Goal: Information Seeking & Learning: Check status

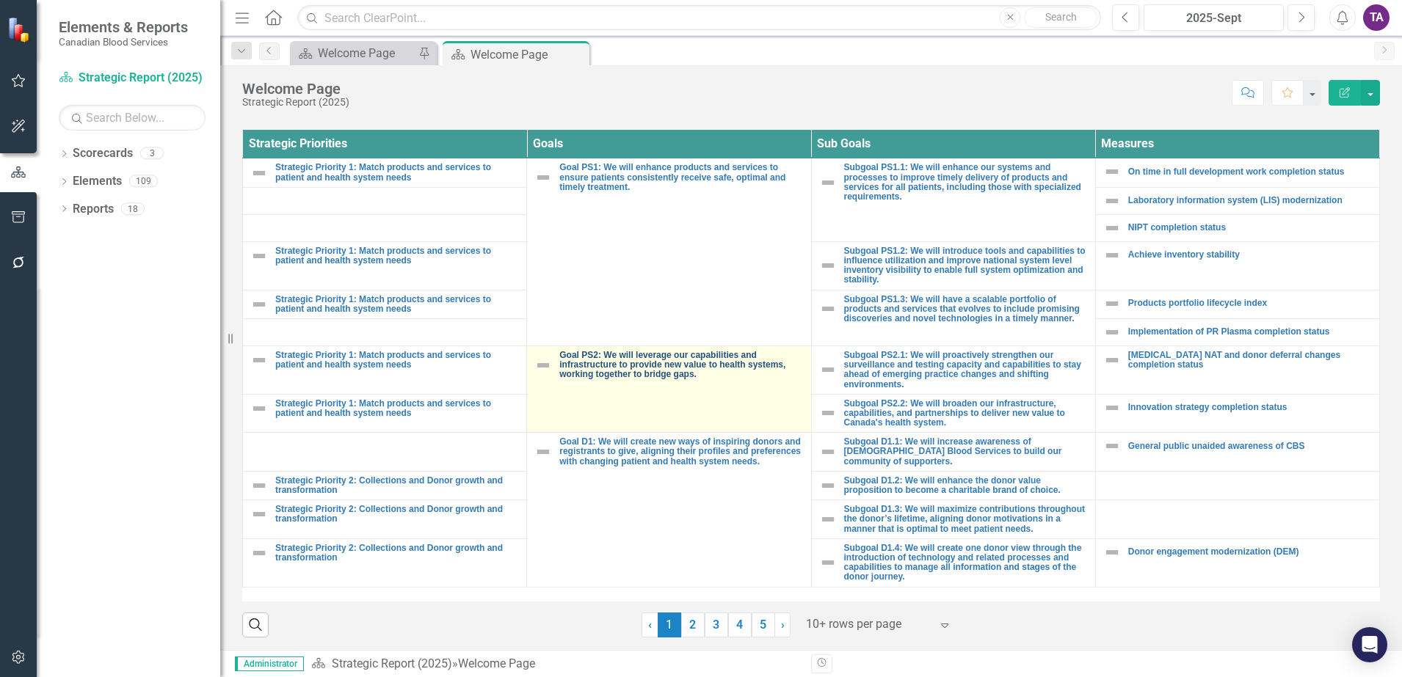
scroll to position [538, 0]
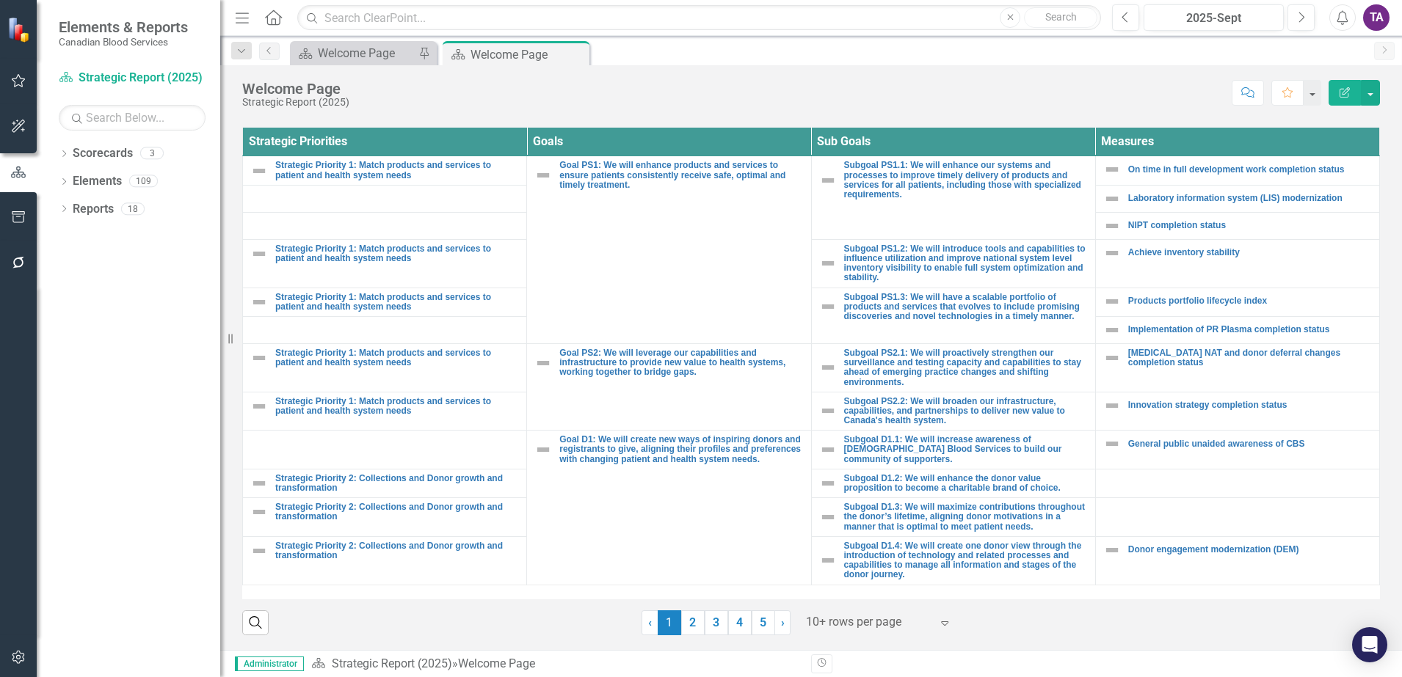
click at [868, 620] on div at bounding box center [868, 623] width 125 height 20
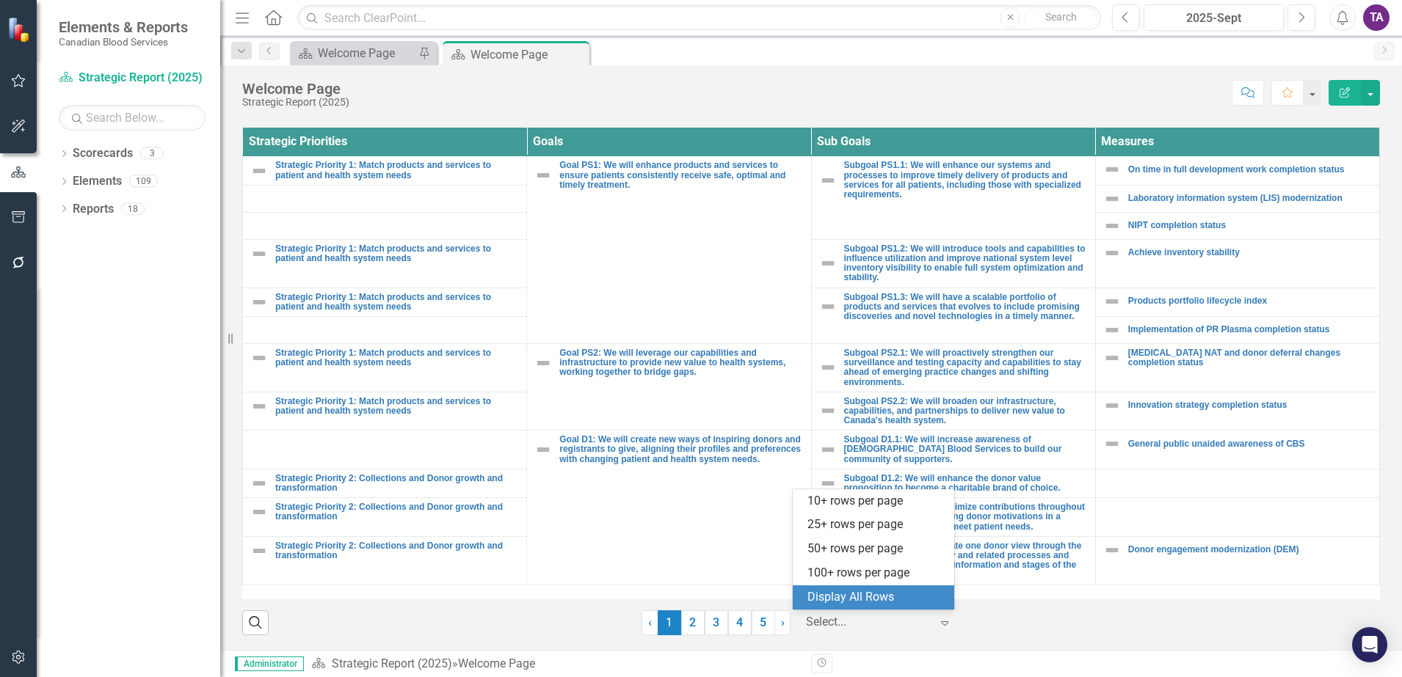
click at [862, 598] on div "Display All Rows" at bounding box center [876, 597] width 138 height 17
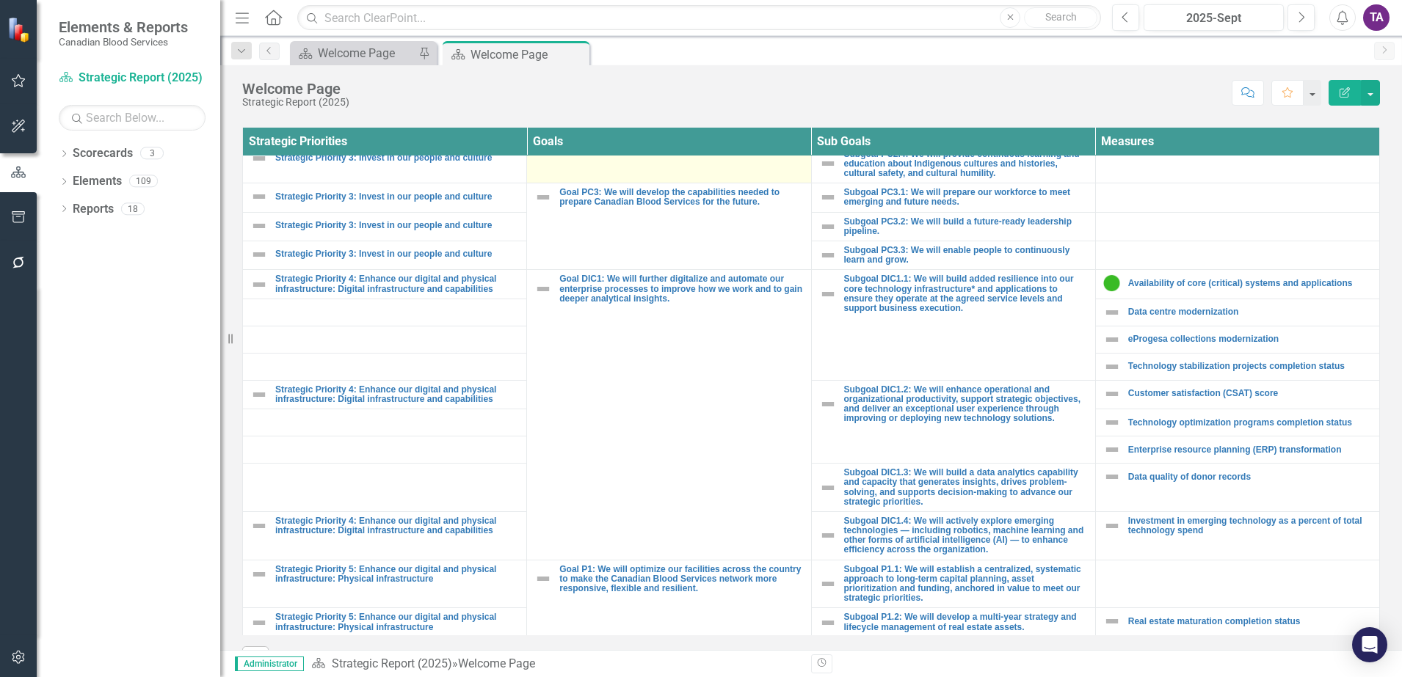
scroll to position [1009, 0]
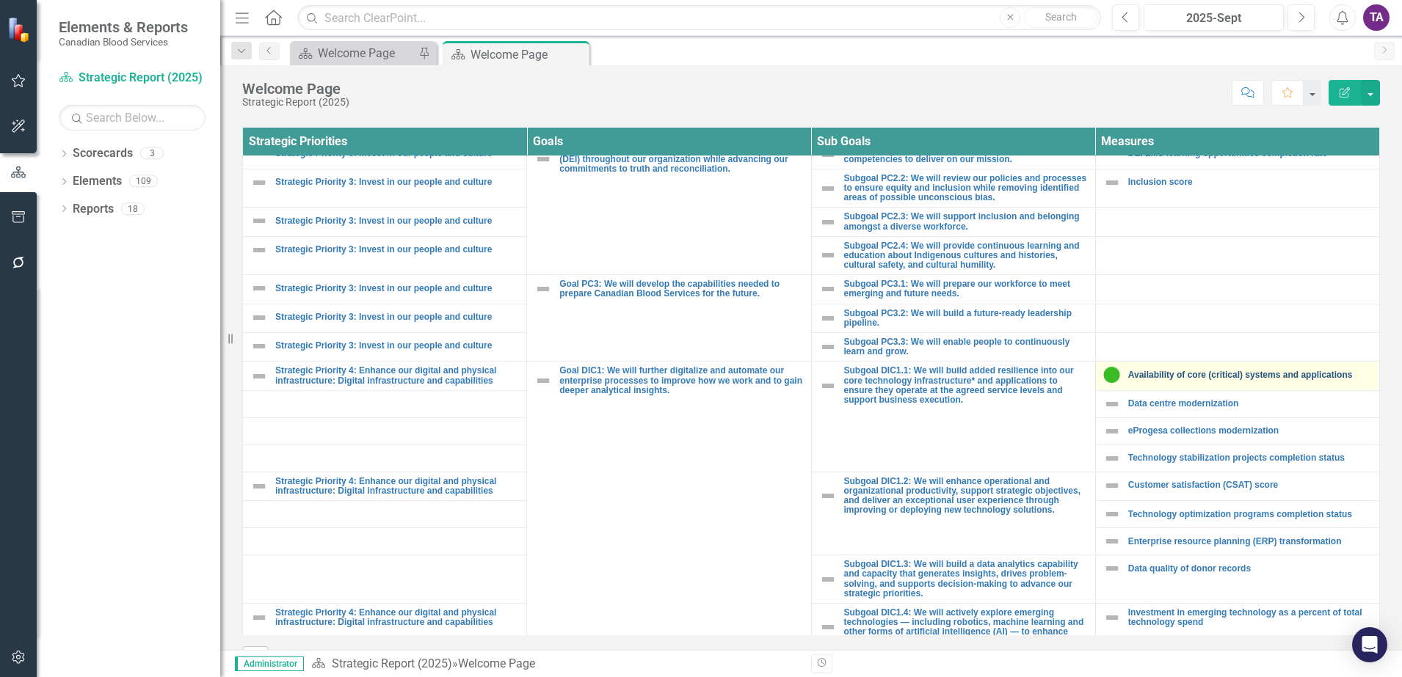
click at [1135, 362] on td "Availability of core (critical) systems and applications Link Map View Link Map…" at bounding box center [1237, 376] width 284 height 29
click at [1135, 371] on link "Availability of core (critical) systems and applications" at bounding box center [1250, 376] width 244 height 10
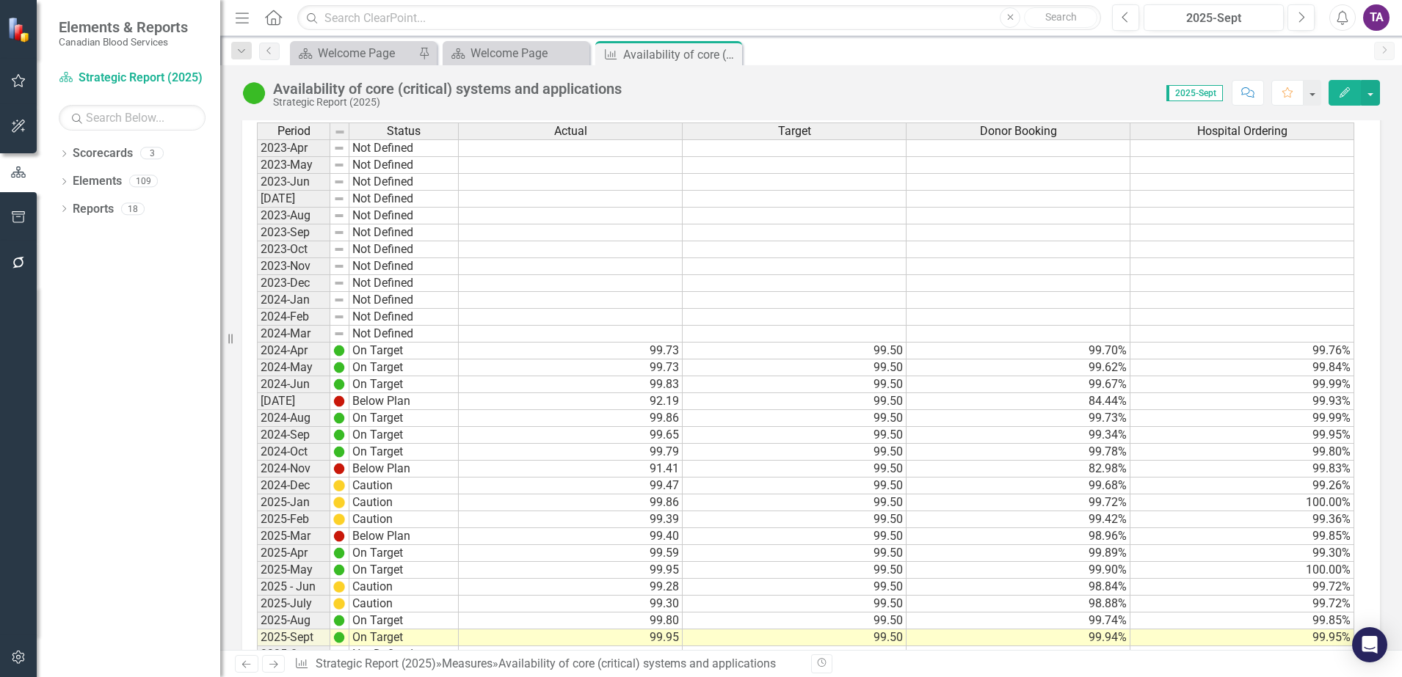
scroll to position [634, 0]
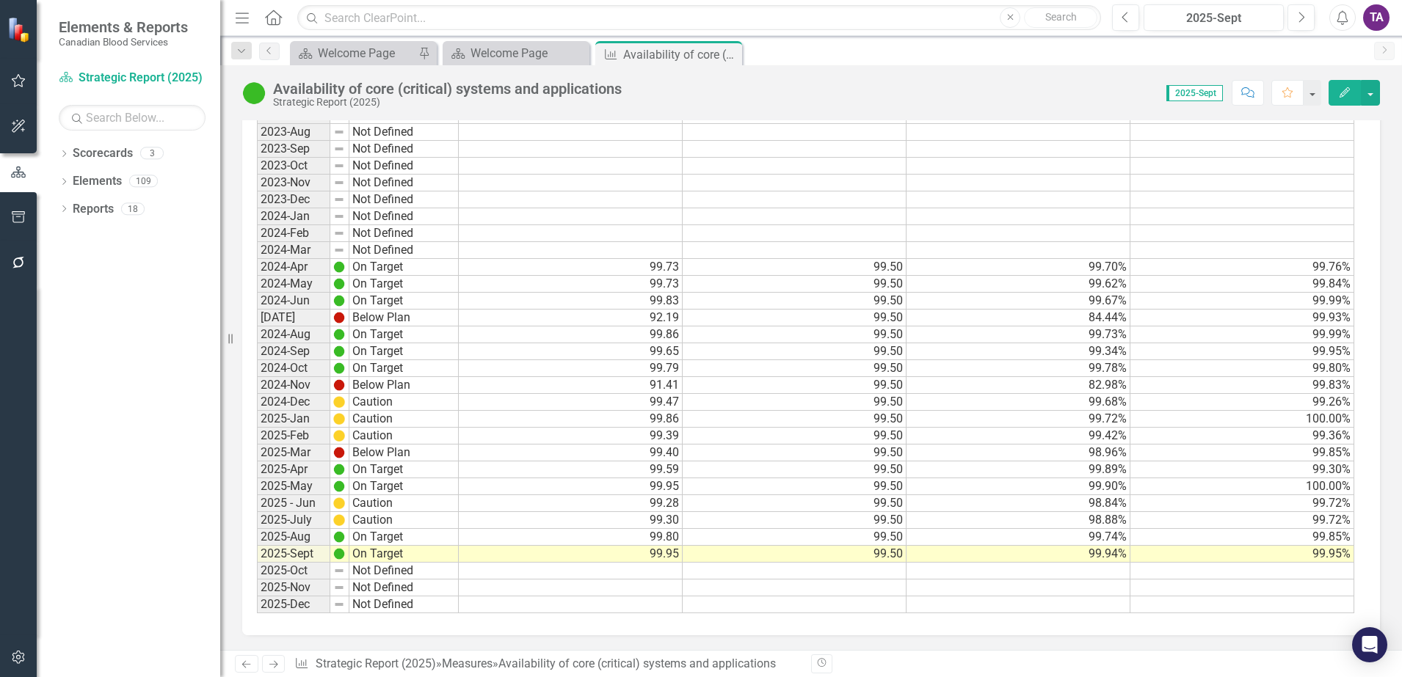
click at [257, 132] on div "Period Status 2023-Apr Not Defined 2023-May Not Defined 2023-Jun Not Defined [D…" at bounding box center [257, 326] width 0 height 575
click at [267, 55] on link "Previous" at bounding box center [269, 52] width 21 height 18
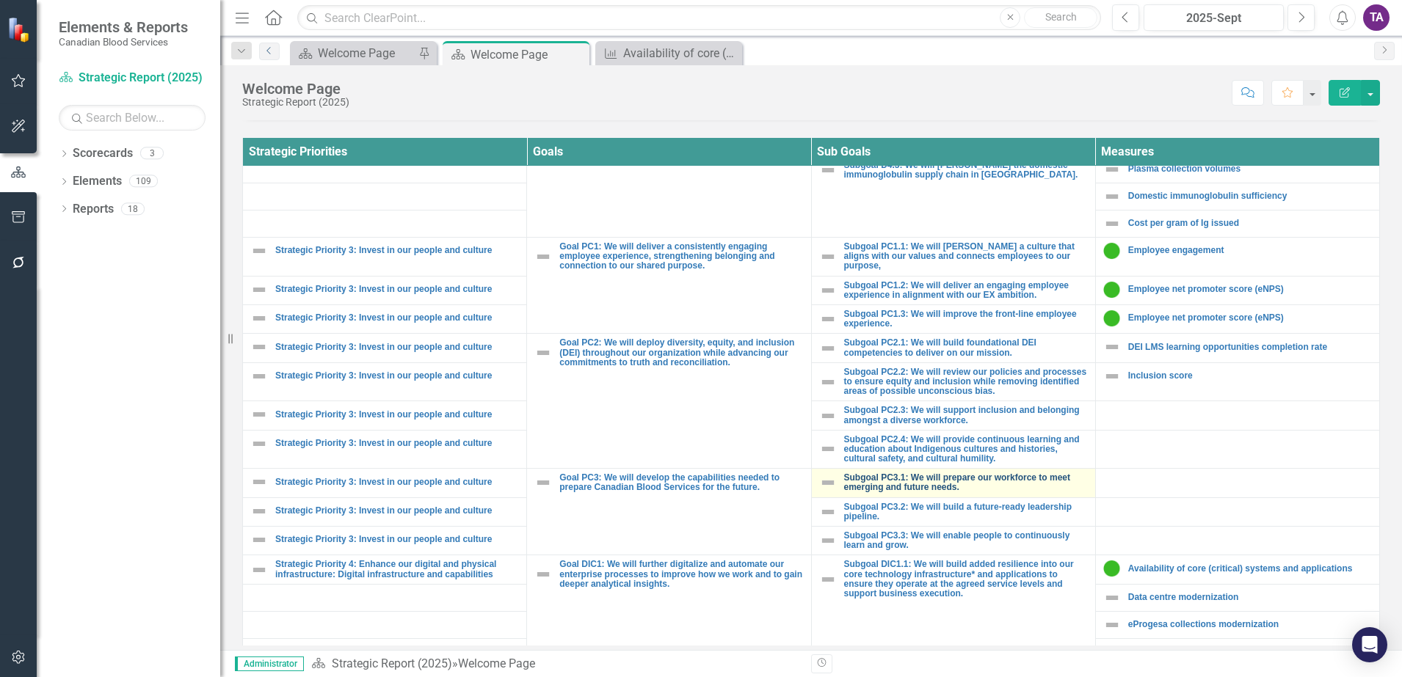
scroll to position [864, 0]
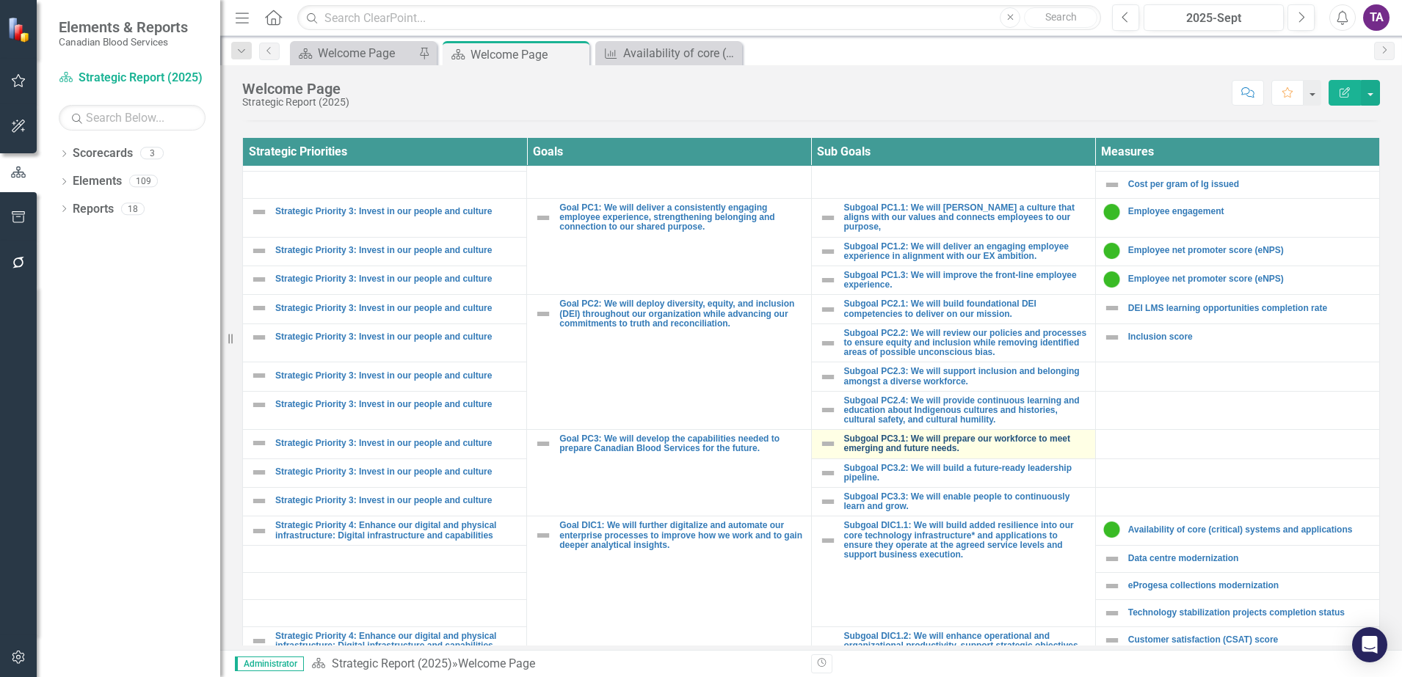
click at [973, 434] on link "Subgoal PC3.1: We will prepare our workforce to meet emerging and future needs." at bounding box center [966, 443] width 244 height 19
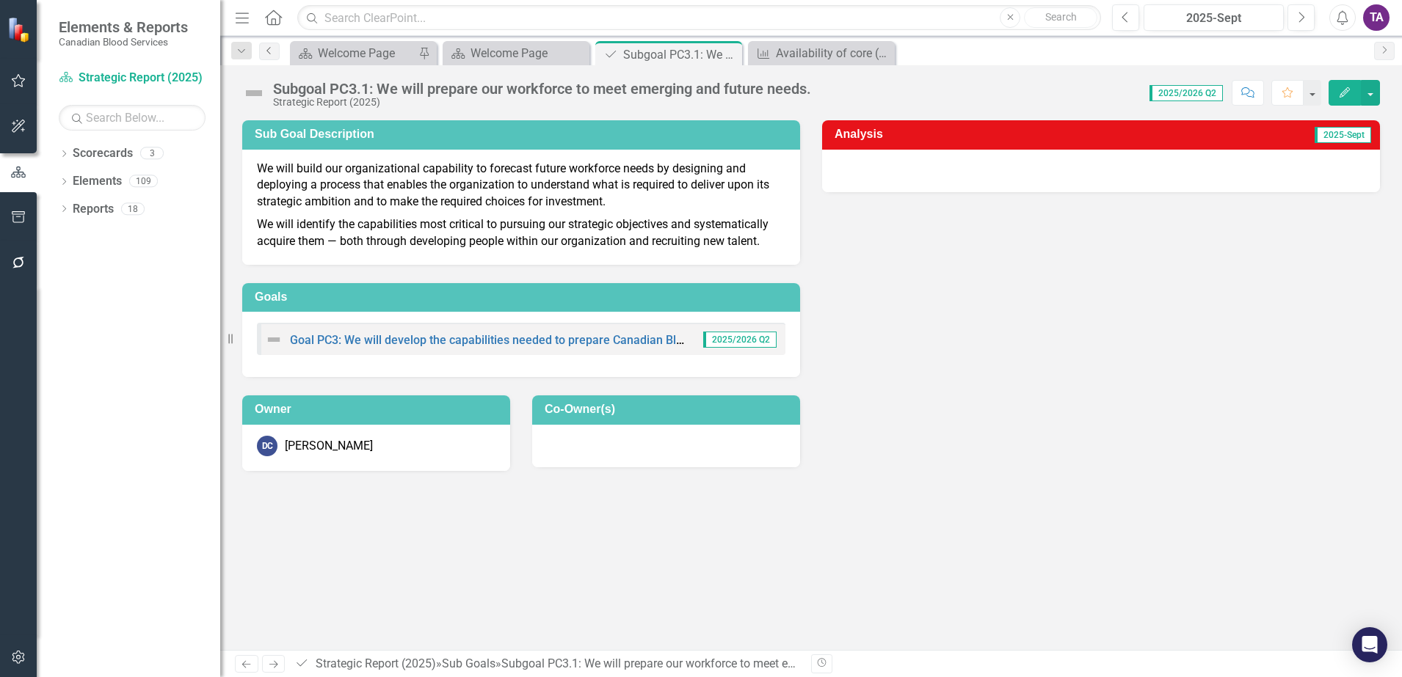
click at [264, 50] on icon "Previous" at bounding box center [269, 50] width 12 height 9
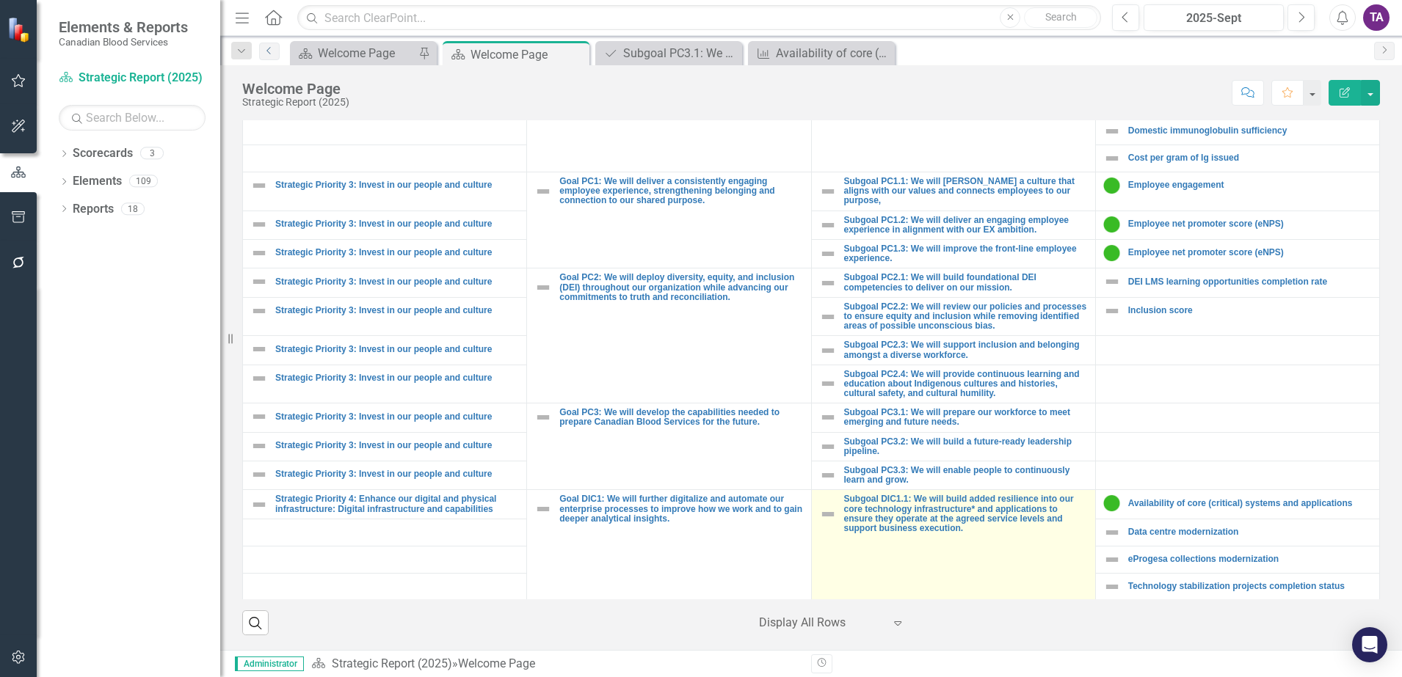
scroll to position [826, 0]
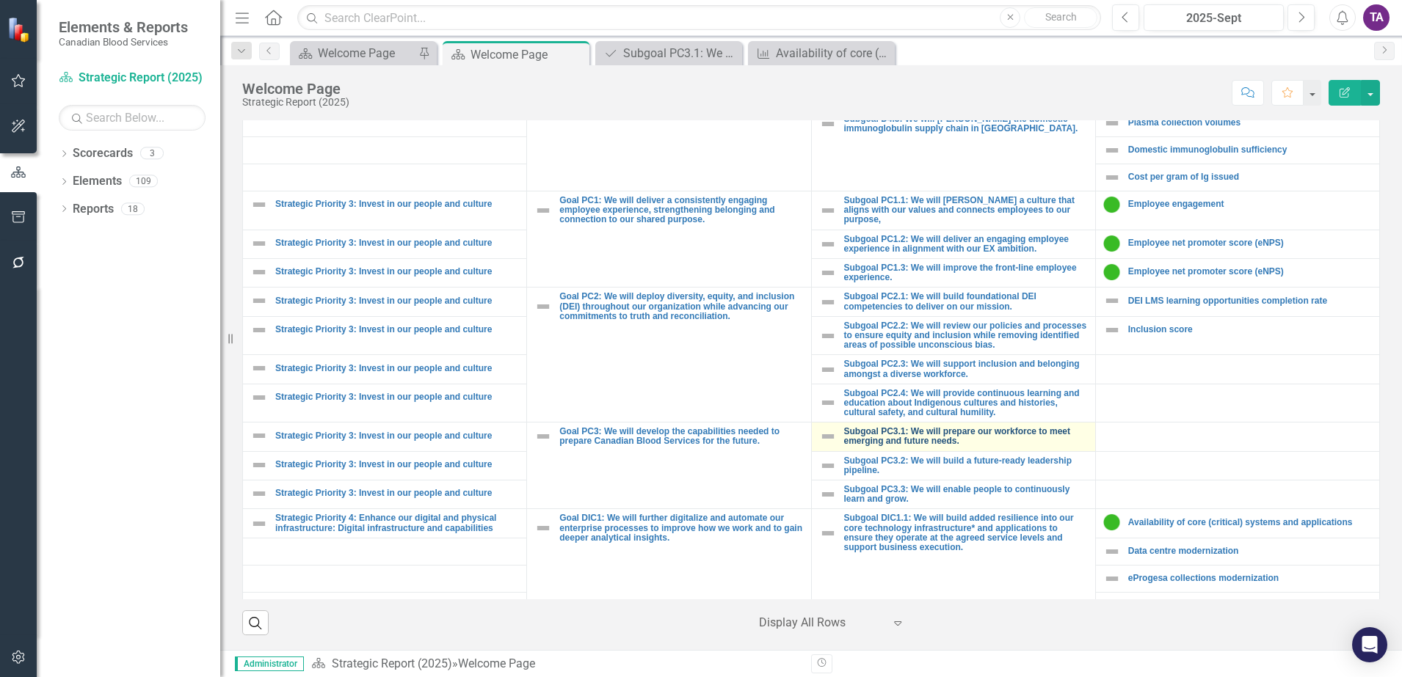
click at [929, 429] on link "Subgoal PC3.1: We will prepare our workforce to meet emerging and future needs." at bounding box center [966, 436] width 244 height 19
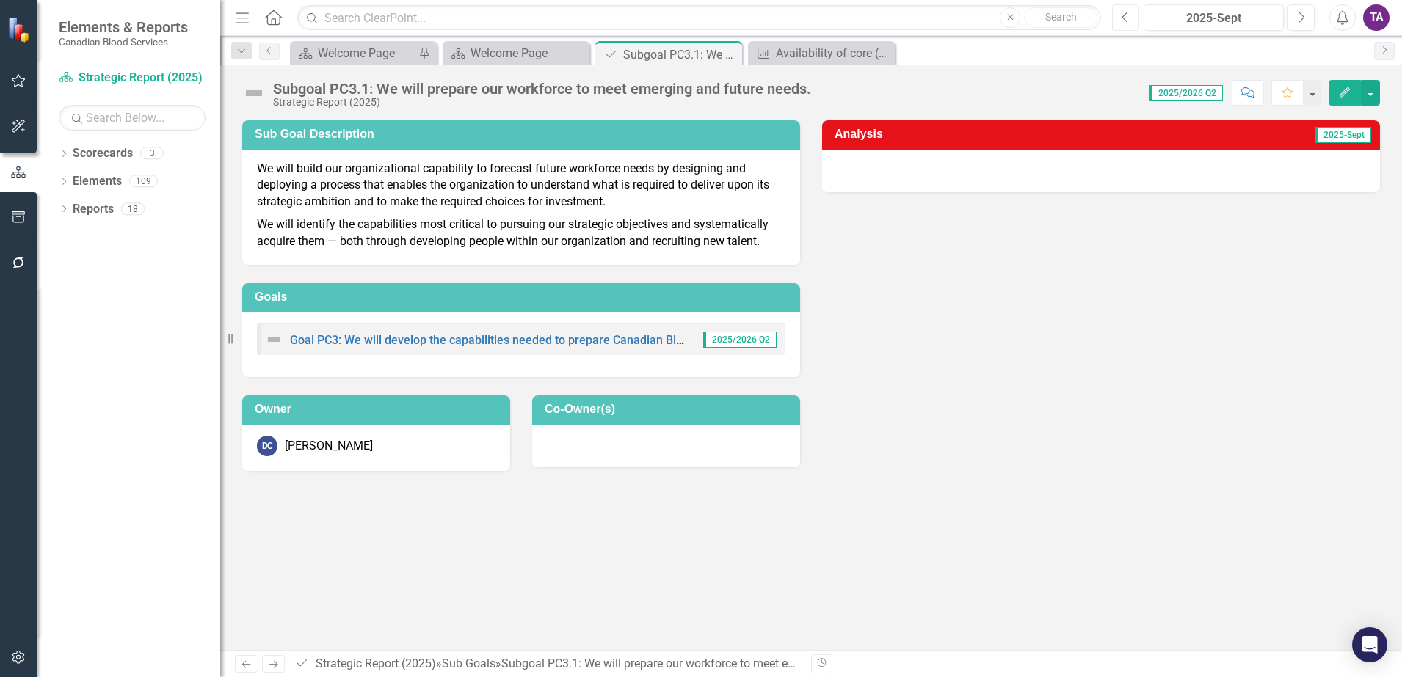
click at [1124, 18] on icon "button" at bounding box center [1125, 17] width 6 height 10
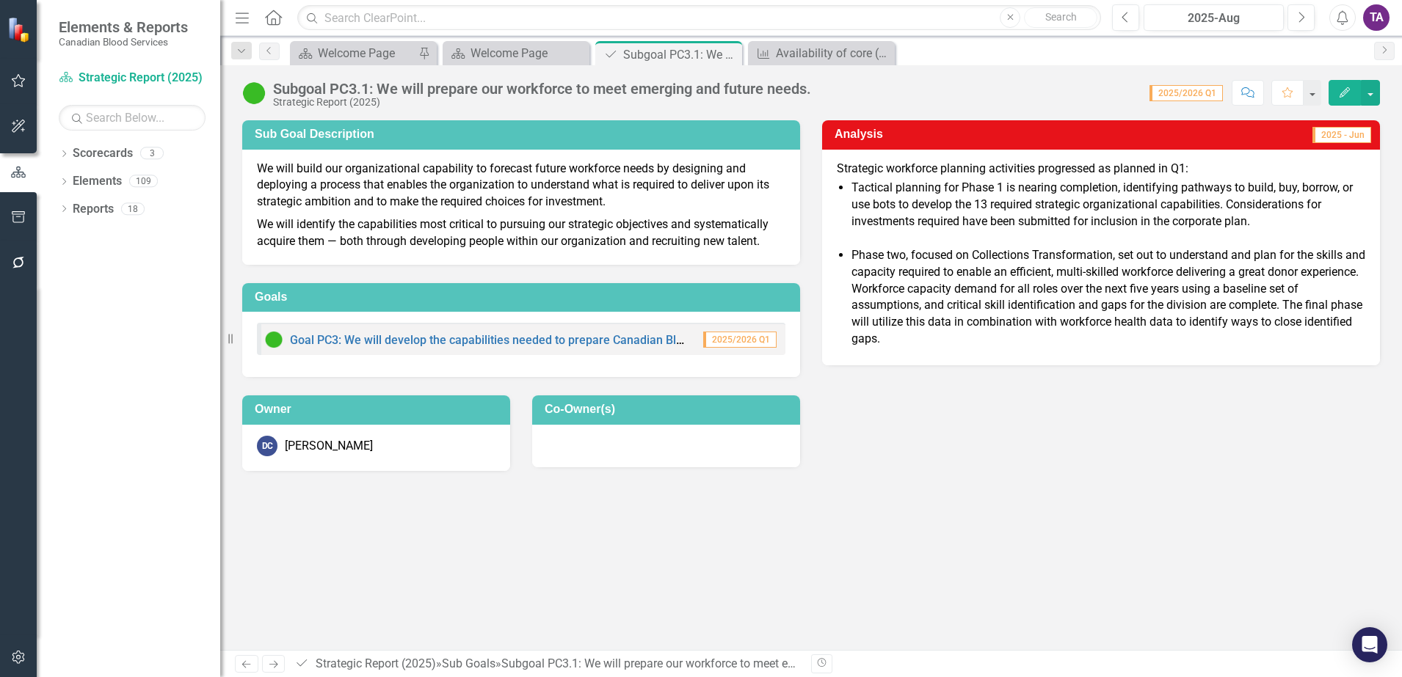
click at [276, 20] on icon at bounding box center [273, 17] width 17 height 15
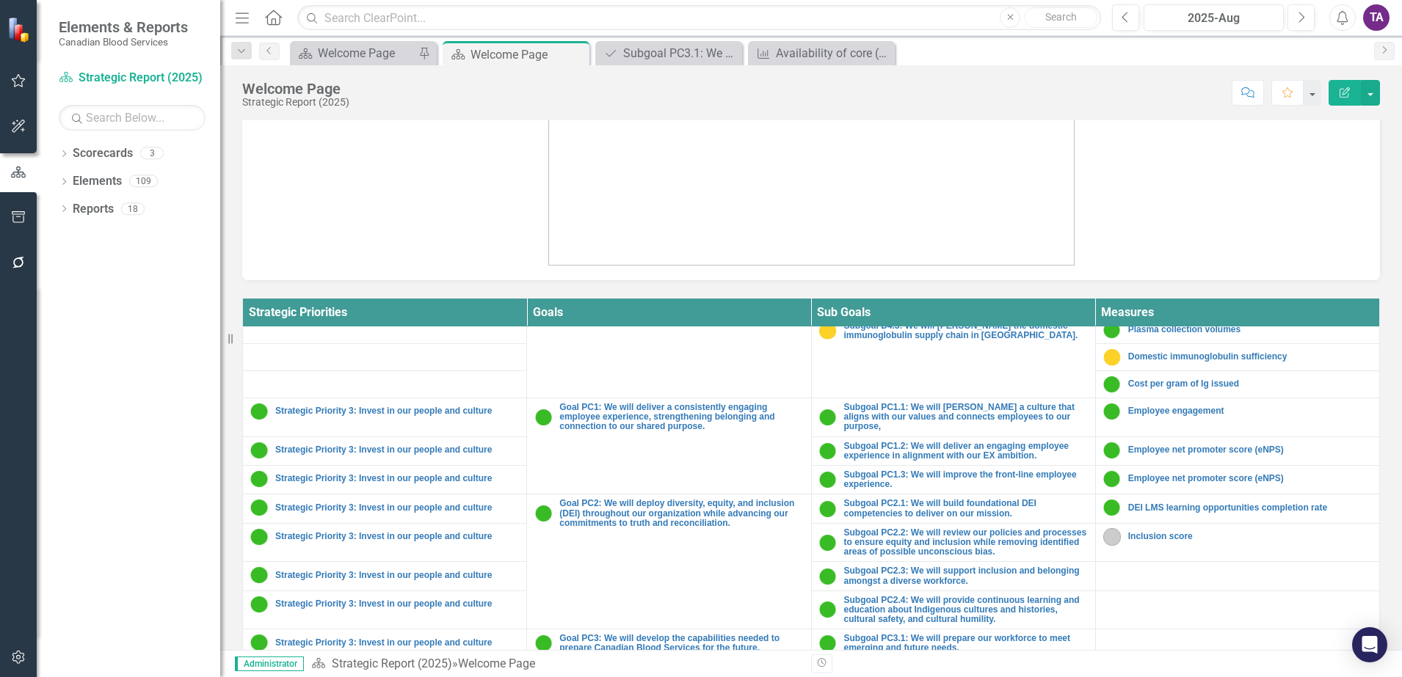
scroll to position [826, 0]
